Goal: Use online tool/utility: Utilize a website feature to perform a specific function

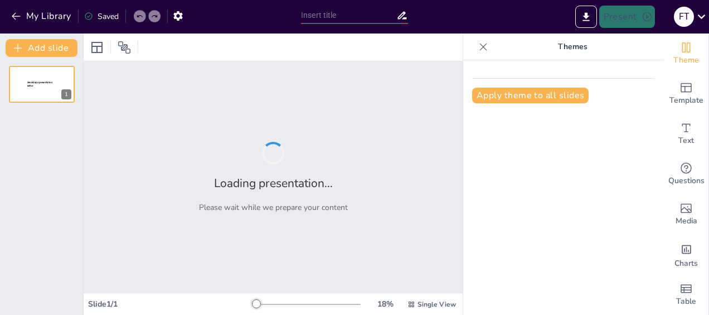
type input "Imported Plan_Estrategico_Ventas_2026_Masoliver -Power point.pptx"
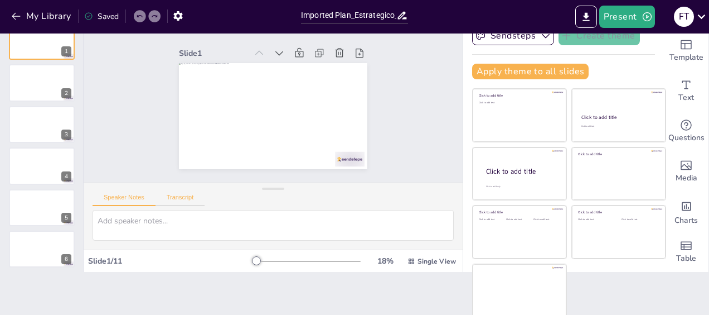
click at [185, 197] on button "Transcript" at bounding box center [181, 200] width 50 height 12
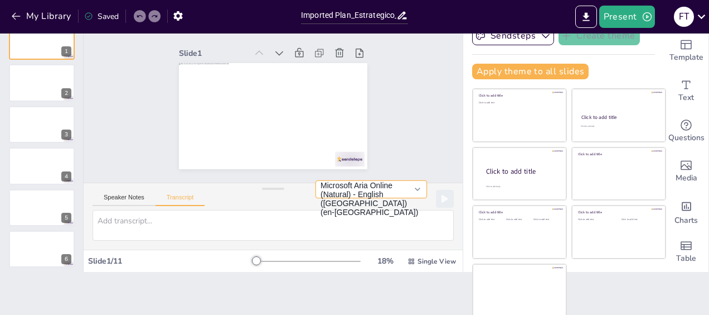
click at [402, 194] on button "Microsoft Aria Online (Natural) - English (United States) (en-US)" at bounding box center [372, 189] width 112 height 18
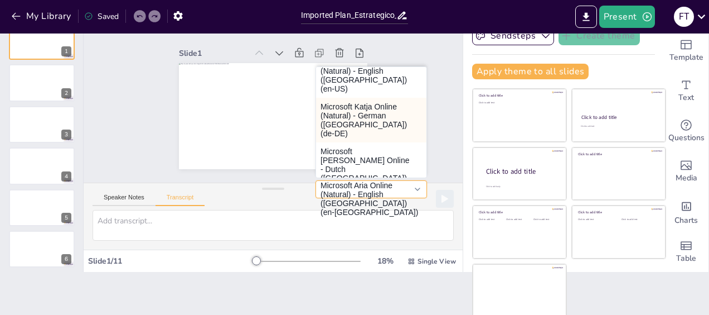
scroll to position [67, 0]
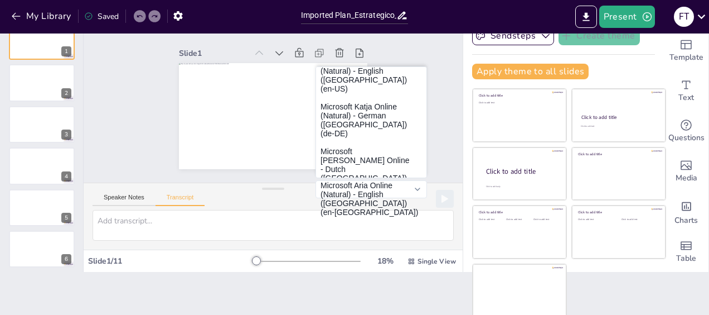
click at [346, 205] on button "Microsoft Elvira Online (Natural) - Spanish (Spain) (es-ES)" at bounding box center [371, 232] width 110 height 54
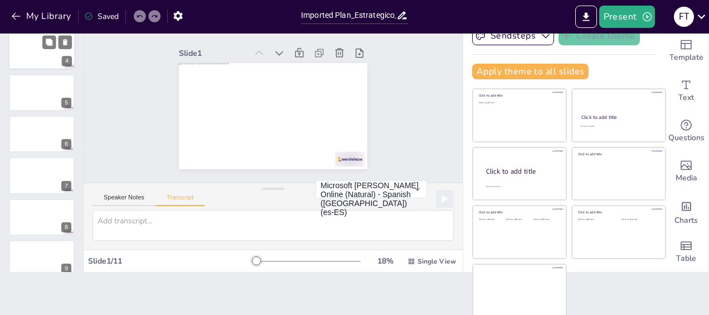
scroll to position [212, 0]
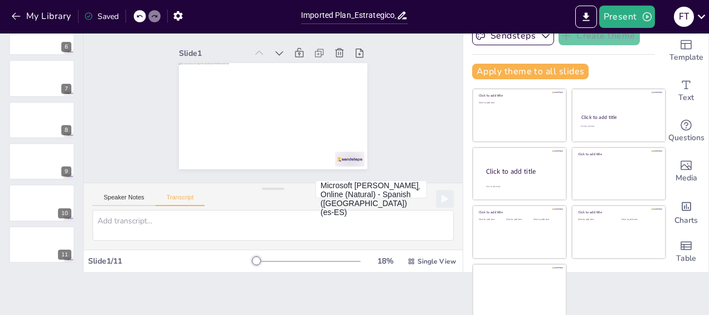
click at [132, 314] on html "My Library Saved Imported Plan_Estrategico_Ventas_2026_Masoliver -Power point.p…" at bounding box center [354, 157] width 709 height 315
click at [33, 80] on div at bounding box center [41, 79] width 67 height 38
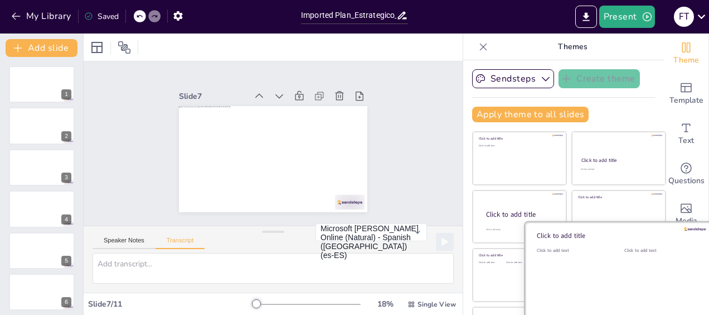
scroll to position [43, 0]
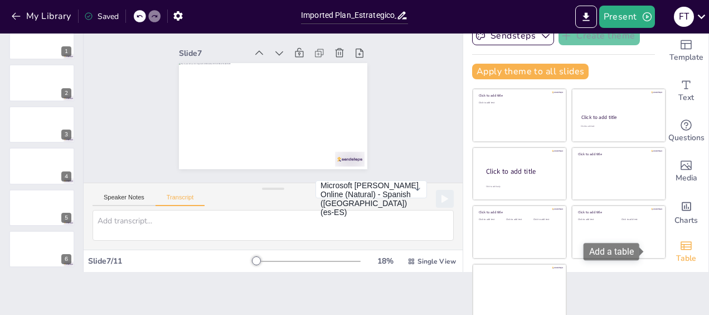
click at [681, 241] on icon "Add a table" at bounding box center [686, 245] width 11 height 8
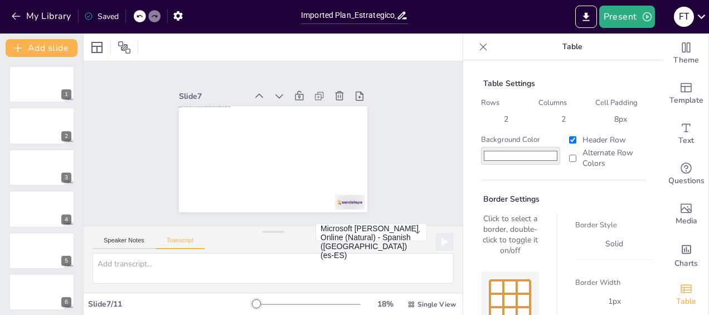
scroll to position [100, 0]
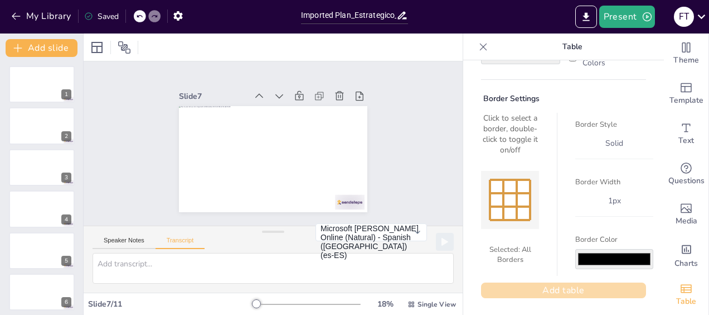
click at [555, 289] on button "Add table" at bounding box center [563, 290] width 165 height 16
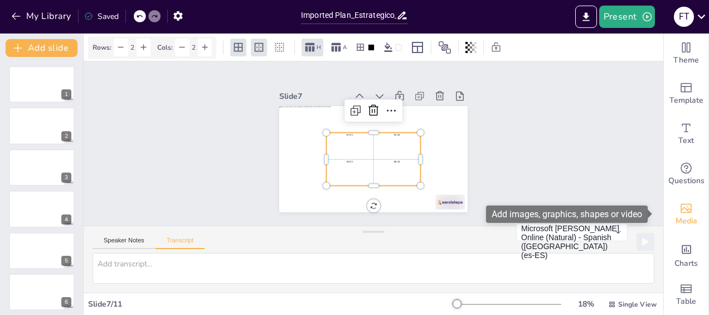
click at [680, 201] on icon "Add images, graphics, shapes or video" at bounding box center [686, 207] width 13 height 13
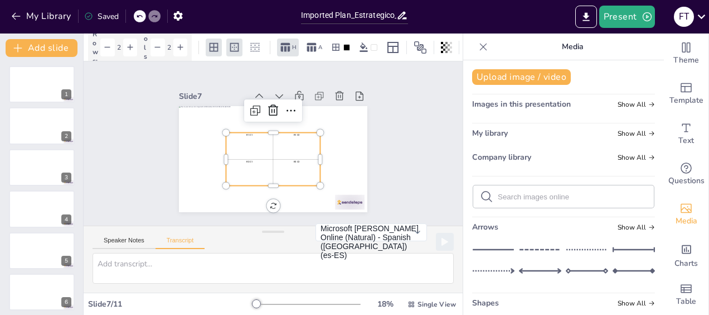
click at [123, 136] on div "Slide 1 Slide 2 Slide 3 Slide 4 Slide 5 Slide 6 Slide 7 R1 C1 R1 C2 R2 C1 R2 C2…" at bounding box center [273, 143] width 379 height 164
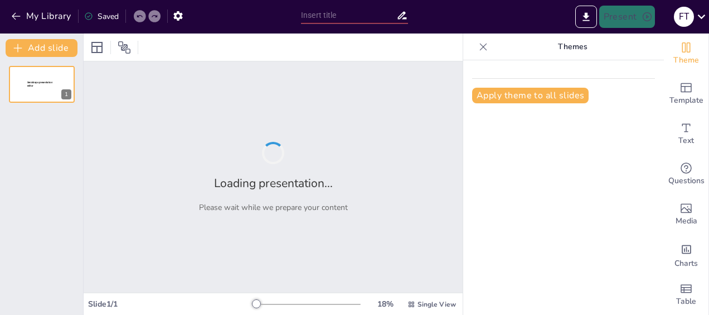
type input "Transformando Deseos en Realidades: Estrategia Comercial 2026 para [GEOGRAPHIC_…"
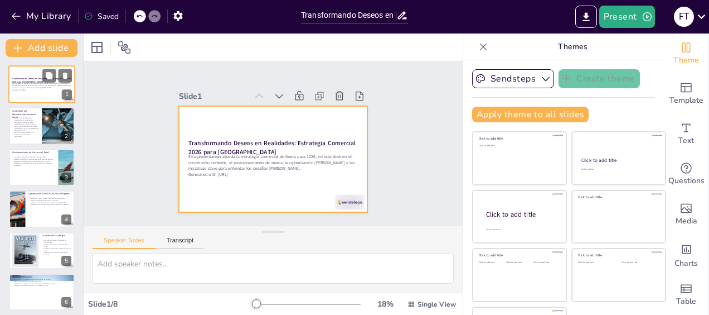
click at [44, 93] on div at bounding box center [41, 84] width 67 height 38
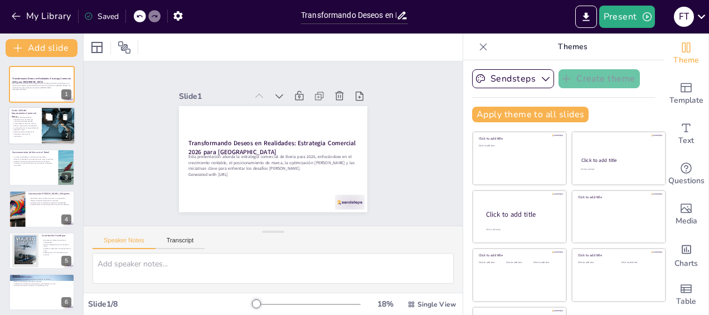
click at [33, 129] on p "La alineación con las necesidades del cliente es crucial." at bounding box center [25, 129] width 27 height 4
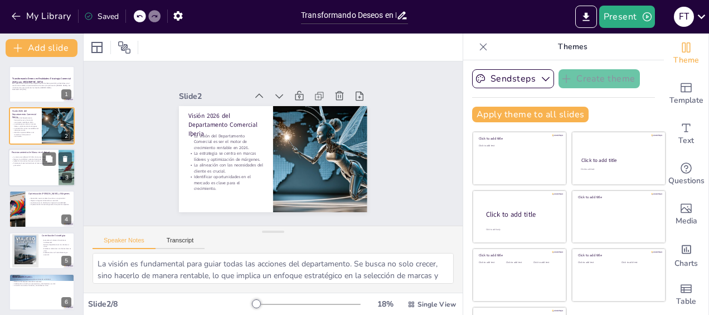
click at [39, 174] on div at bounding box center [41, 167] width 67 height 38
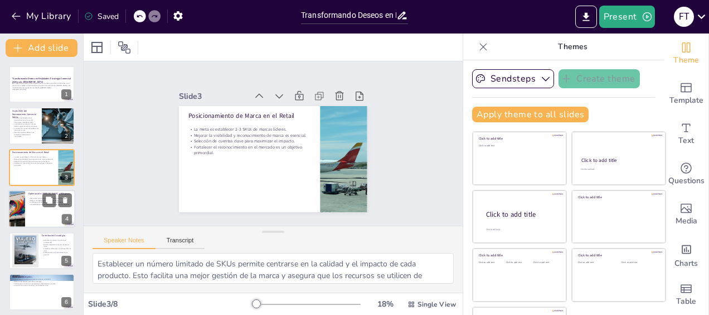
click at [26, 217] on div at bounding box center [41, 209] width 67 height 38
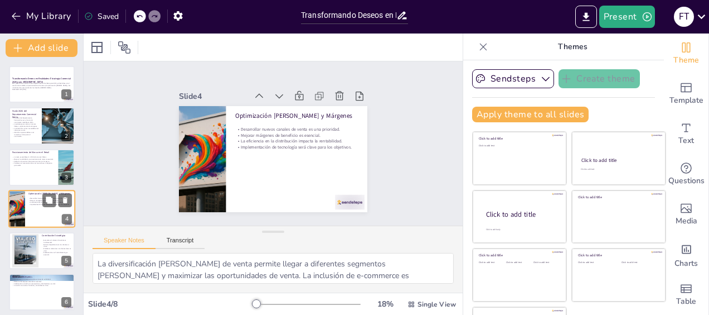
scroll to position [23, 0]
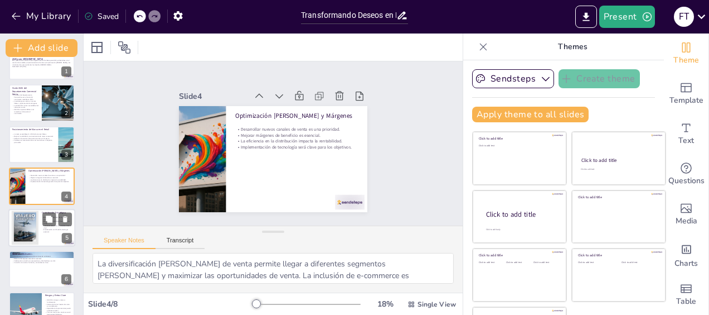
click at [35, 243] on div at bounding box center [25, 227] width 65 height 34
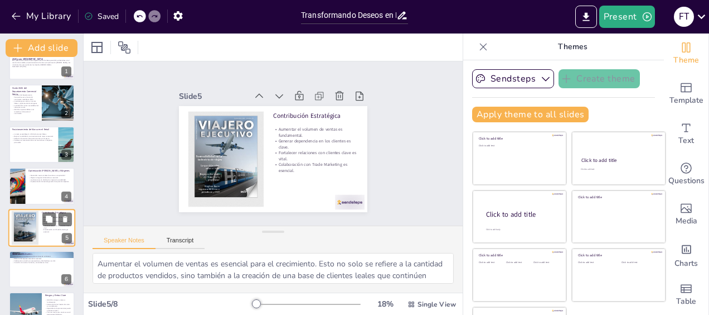
scroll to position [65, 0]
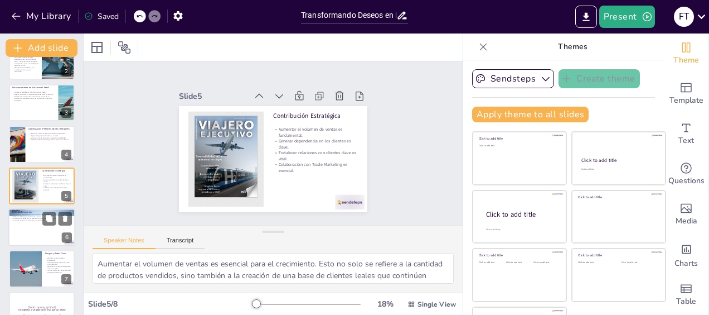
click at [30, 237] on div at bounding box center [41, 227] width 67 height 38
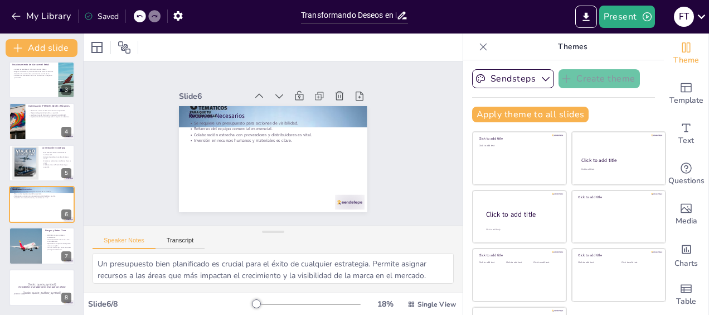
click at [25, 264] on div "Transformando Deseos en Realidades: Estrategia Comercial 2026 para Iberia Esta …" at bounding box center [41, 141] width 83 height 327
click at [21, 255] on div at bounding box center [25, 246] width 57 height 38
type textarea "Reconocer los riesgos es el primer paso para mitigarlos. Esto permite al equipo…"
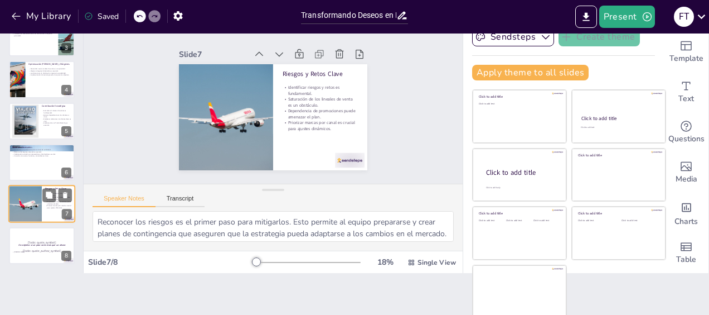
scroll to position [42, 0]
click at [21, 250] on p "[PERSON_NAME]" at bounding box center [42, 251] width 60 height 2
